Goal: Task Accomplishment & Management: Use online tool/utility

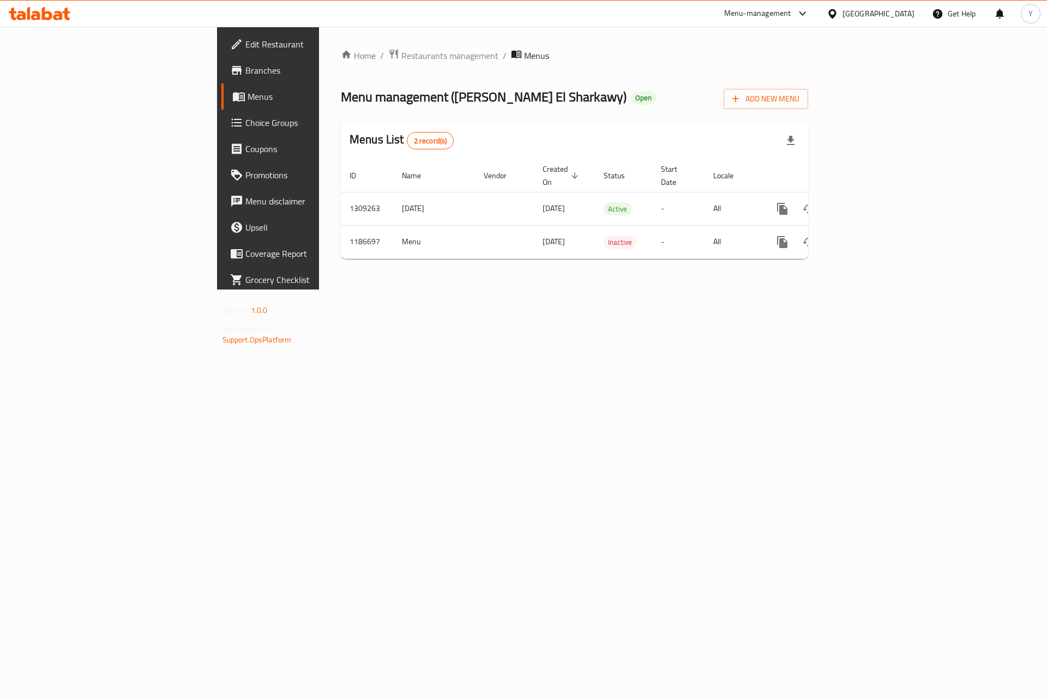
click at [245, 72] on span "Branches" at bounding box center [314, 70] width 138 height 13
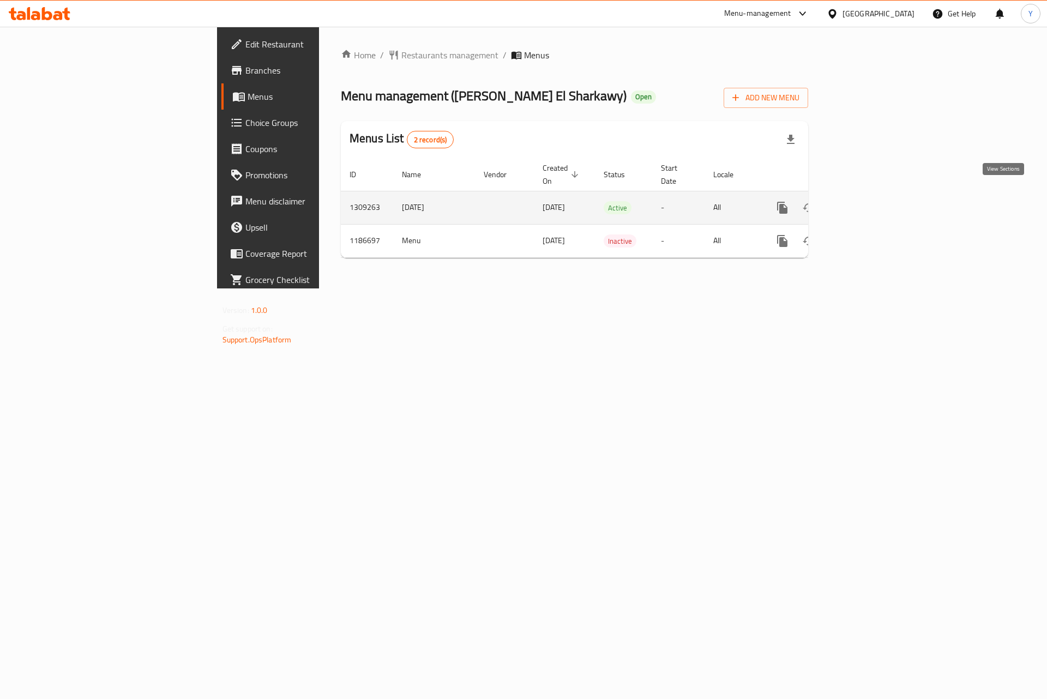
click at [868, 201] on icon "enhanced table" at bounding box center [861, 207] width 13 height 13
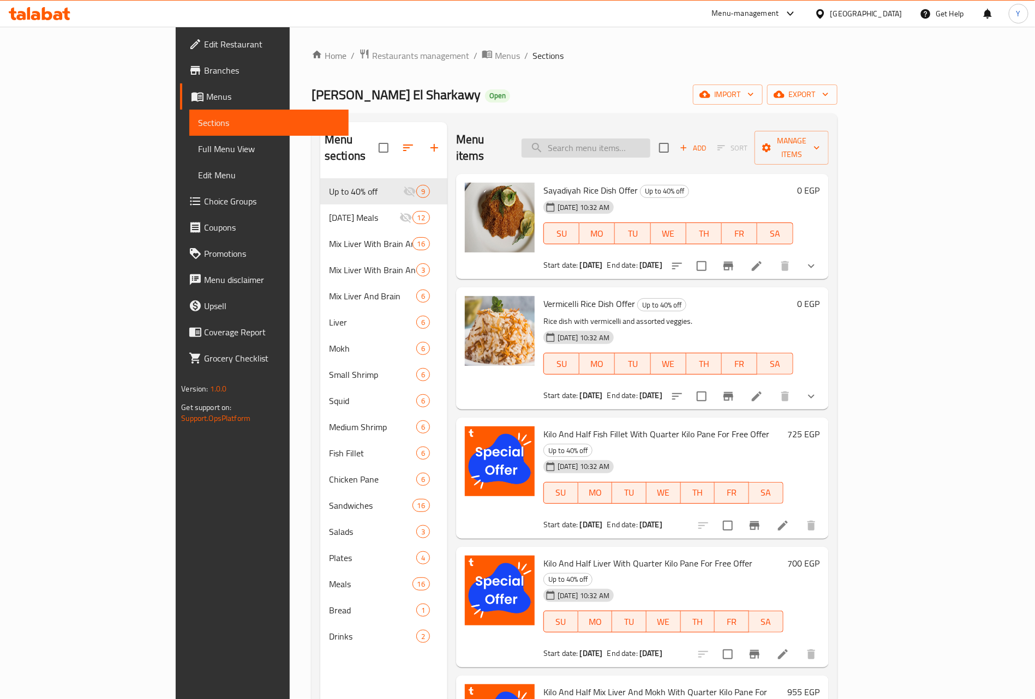
click at [634, 139] on input "search" at bounding box center [585, 148] width 129 height 19
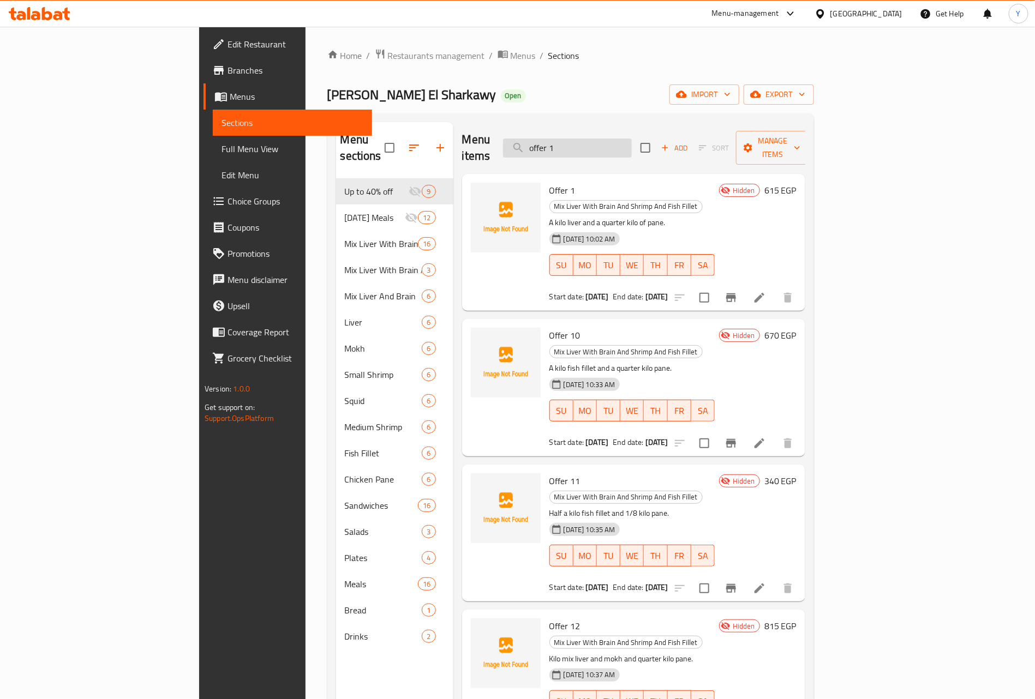
click at [623, 139] on input "offer 1" at bounding box center [567, 148] width 129 height 19
click at [549, 200] on div "Mix Liver With Brain And Shrimp And Fish Fillet" at bounding box center [625, 206] width 153 height 13
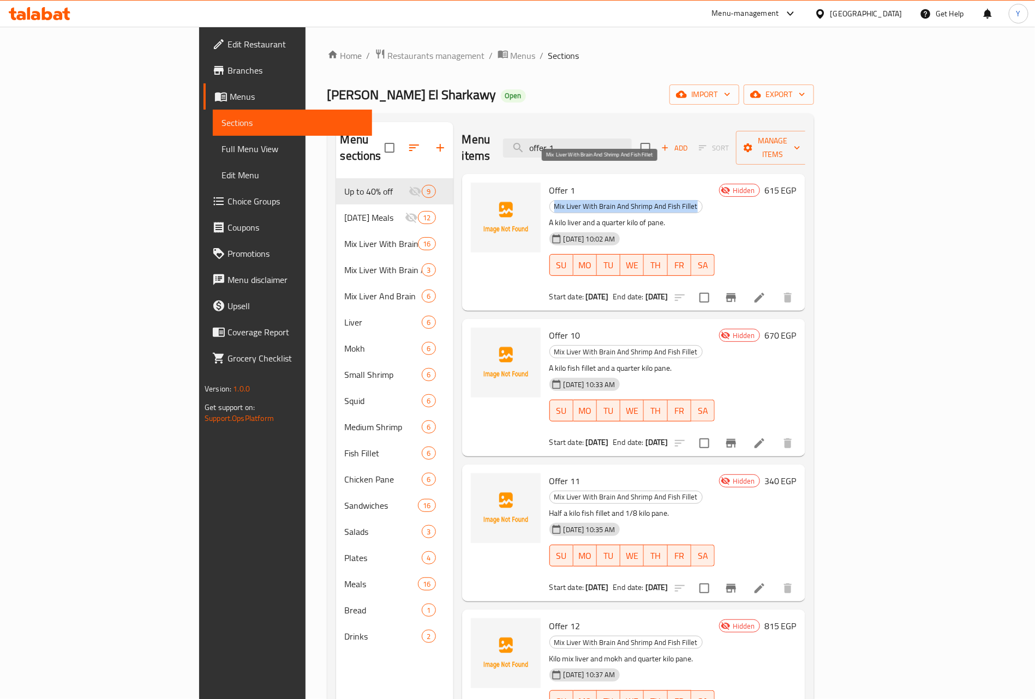
click at [549, 200] on div "Mix Liver With Brain And Shrimp And Fish Fillet" at bounding box center [625, 206] width 153 height 13
drag, startPoint x: 617, startPoint y: 136, endPoint x: 624, endPoint y: 157, distance: 21.9
click at [634, 152] on div "Menu items offer 1 Add Sort Manage items" at bounding box center [633, 148] width 343 height 52
click at [625, 139] on input "offer 1" at bounding box center [567, 148] width 129 height 19
paste input "Offer 8"
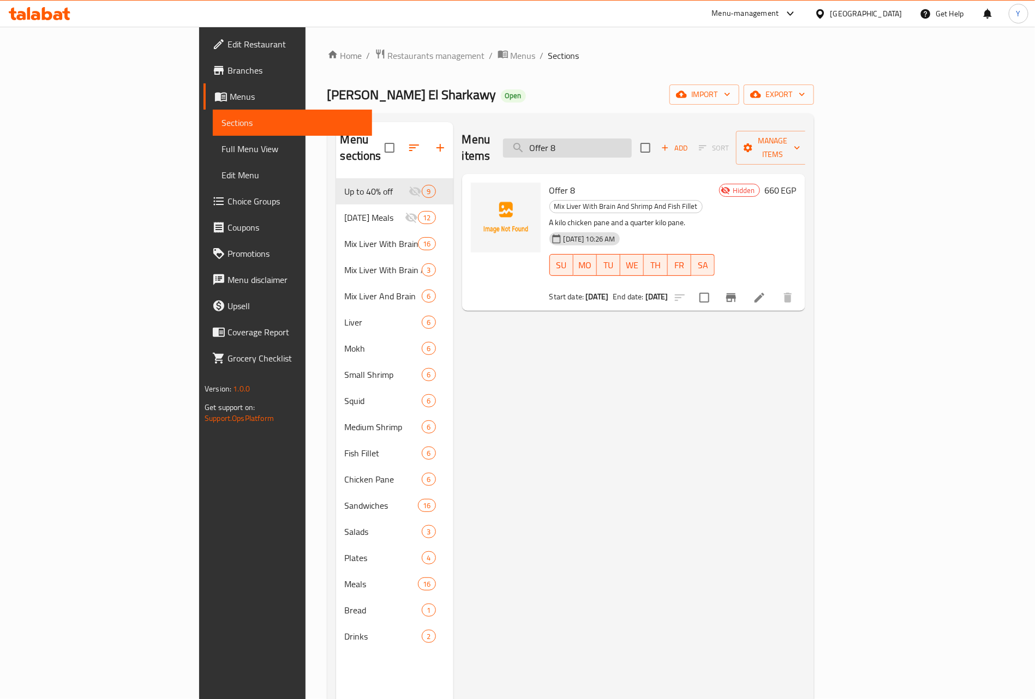
click at [632, 142] on input "Offer 8" at bounding box center [567, 148] width 129 height 19
paste input "Fish Fillet"
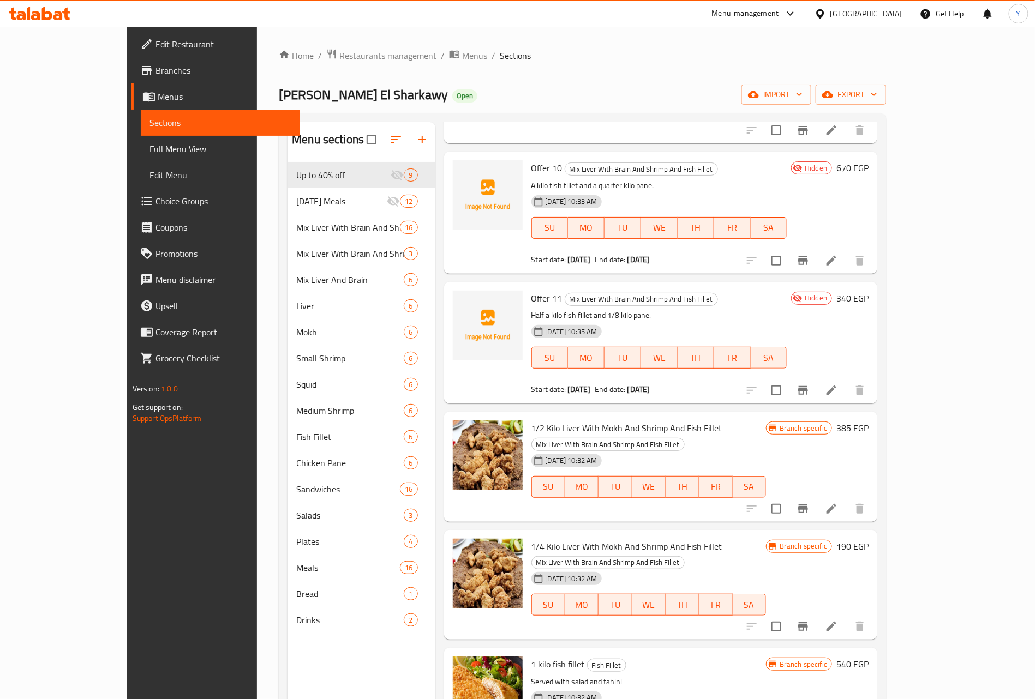
scroll to position [491, 0]
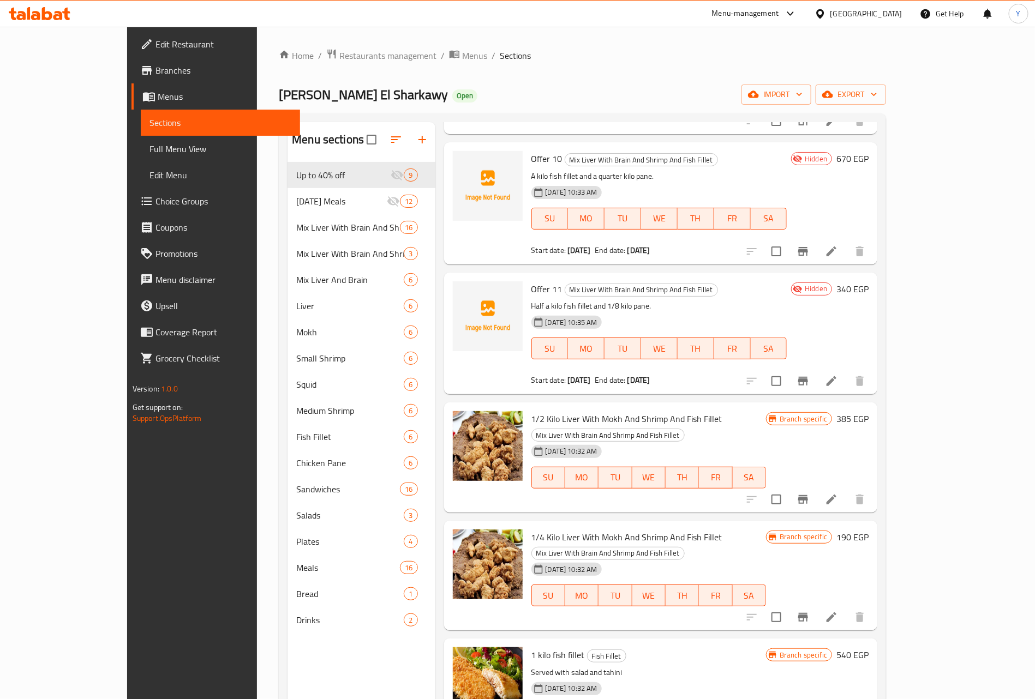
type input "Fish Fillet"
click at [531, 170] on p "A kilo fish fillet and a quarter kilo pane." at bounding box center [659, 177] width 256 height 14
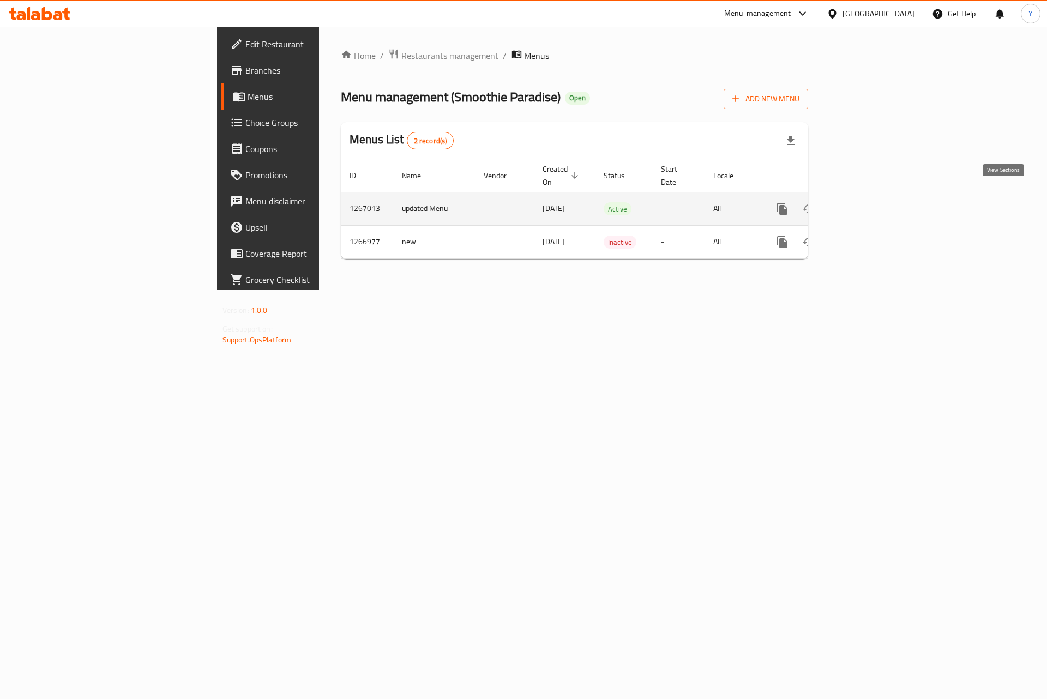
click at [868, 202] on icon "enhanced table" at bounding box center [861, 208] width 13 height 13
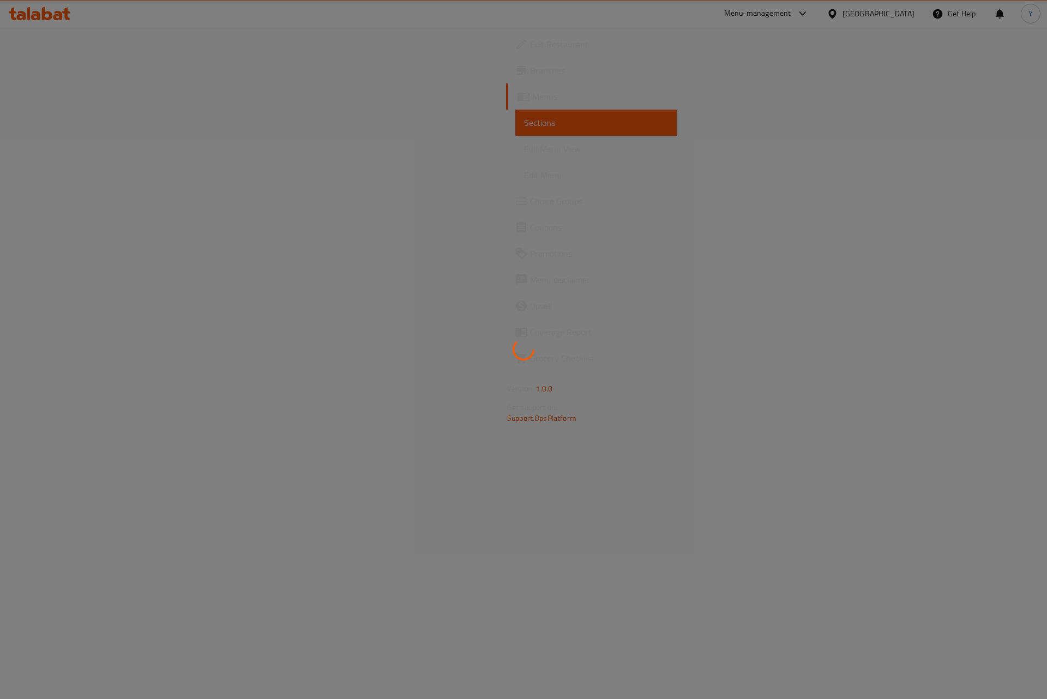
click at [107, 74] on div at bounding box center [523, 349] width 1047 height 699
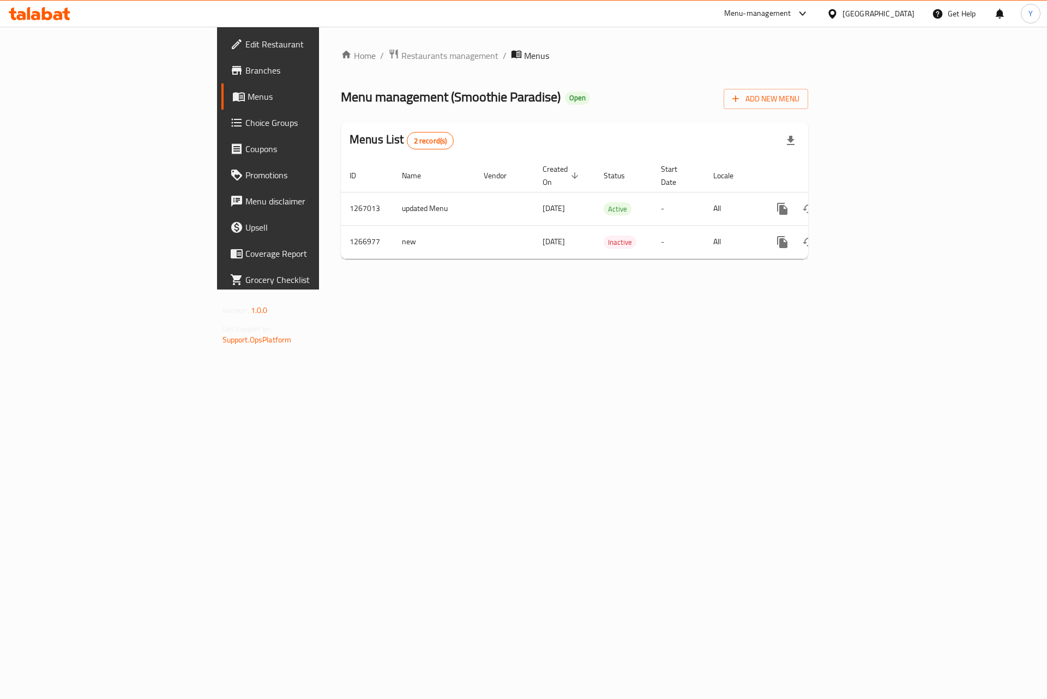
click at [245, 64] on span "Branches" at bounding box center [314, 70] width 138 height 13
